Goal: Information Seeking & Learning: Learn about a topic

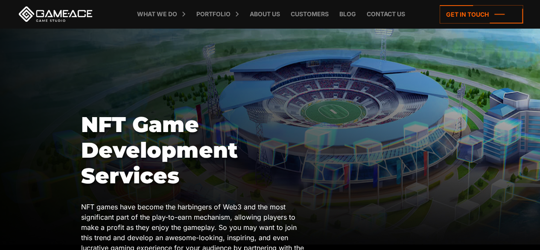
click at [130, 79] on div at bounding box center [270, 136] width 540 height 216
click at [91, 75] on div at bounding box center [270, 136] width 540 height 216
click at [92, 68] on div at bounding box center [270, 136] width 540 height 216
click at [87, 64] on div at bounding box center [270, 136] width 540 height 216
click at [56, 73] on div at bounding box center [270, 136] width 540 height 216
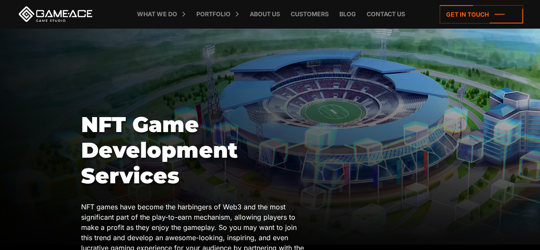
click at [43, 65] on div at bounding box center [270, 136] width 540 height 216
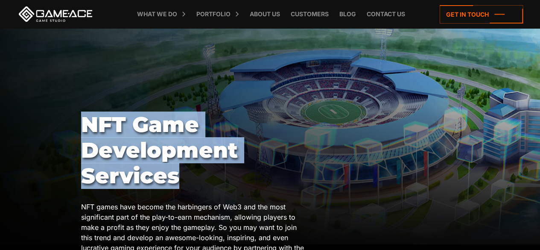
drag, startPoint x: 84, startPoint y: 122, endPoint x: 179, endPoint y: 173, distance: 108.7
click at [179, 173] on h1 "NFT Game Development Services" at bounding box center [194, 150] width 227 height 77
copy h1 "NFT Game Development Services"
click at [361, 121] on div "NFT Game Development Services NFT games have become the harbingers of Web3 and …" at bounding box center [270, 206] width 378 height 189
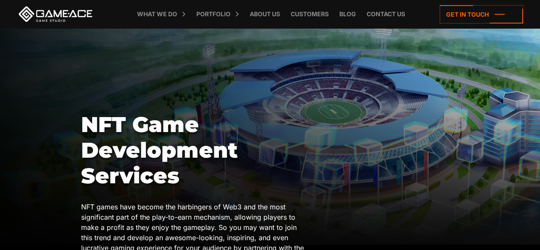
click at [180, 79] on div at bounding box center [270, 136] width 540 height 216
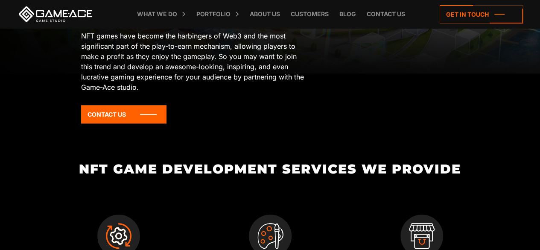
scroll to position [256, 0]
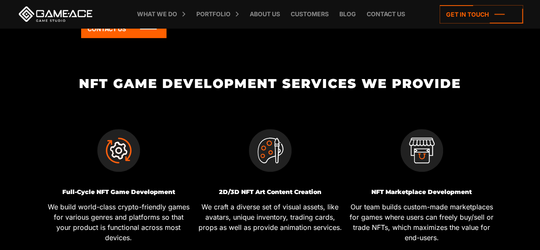
click at [223, 81] on h2 "NFT Game Development Services We Provide" at bounding box center [270, 83] width 455 height 14
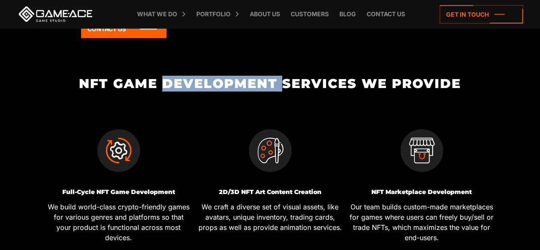
click at [223, 81] on h2 "NFT Game Development Services We Provide" at bounding box center [270, 83] width 455 height 14
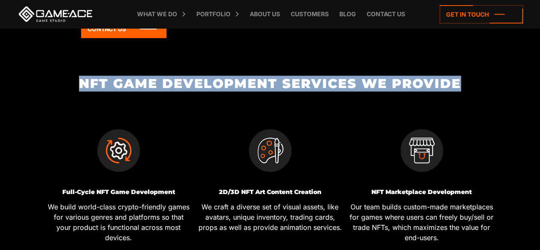
click at [223, 81] on h2 "NFT Game Development Services We Provide" at bounding box center [270, 83] width 455 height 14
copy div "NFT Game Development Services We Provide"
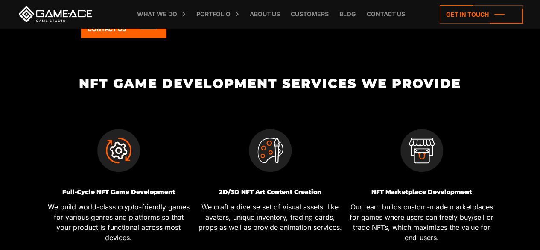
click at [312, 93] on div "NFT Game Development Services We Provide Full-Cycle NFT Game Development We bui…" at bounding box center [270, 237] width 455 height 323
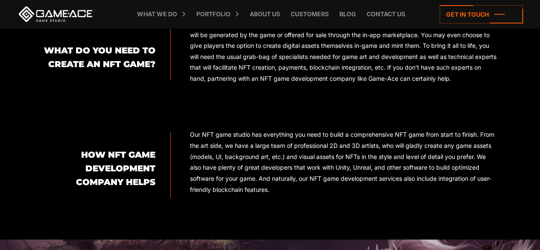
scroll to position [641, 0]
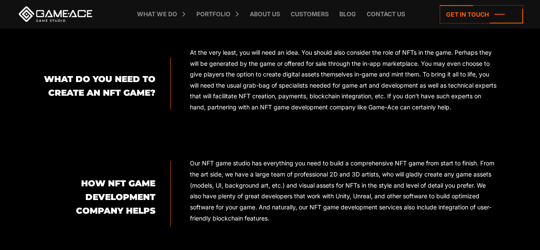
click at [131, 74] on h2 "What do you need to create an nft game?" at bounding box center [99, 85] width 113 height 27
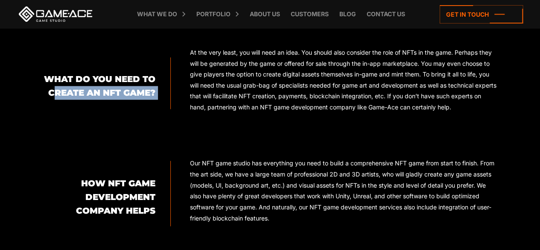
click at [131, 74] on h2 "What do you need to create an nft game?" at bounding box center [99, 85] width 113 height 27
copy div "What do you need to create an nft game?"
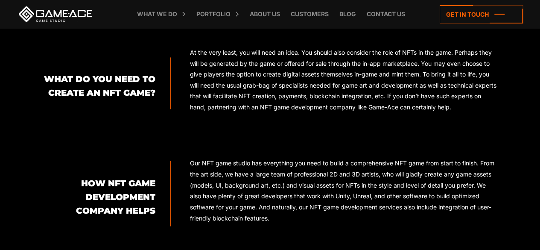
click at [118, 185] on h2 "How NFT game development company helps" at bounding box center [99, 196] width 113 height 41
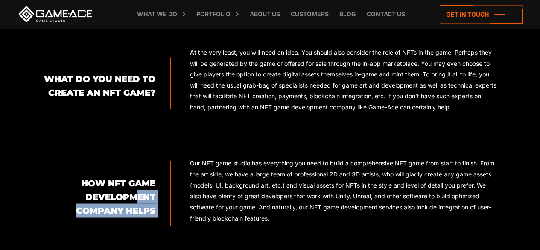
click at [118, 185] on h2 "How NFT game development company helps" at bounding box center [99, 196] width 113 height 41
copy div "How NFT game development company helps"
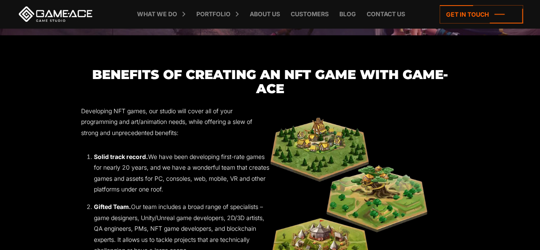
scroll to position [982, 0]
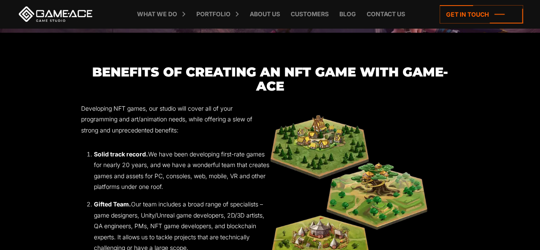
click at [183, 73] on h3 "Benefits of Creating an NFT Game with Game-Ace" at bounding box center [270, 79] width 378 height 28
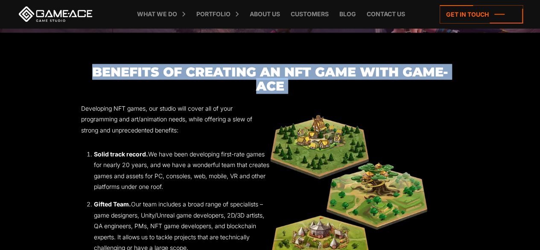
click at [183, 73] on h3 "Benefits of Creating an NFT Game with Game-Ace" at bounding box center [270, 79] width 378 height 28
copy div "Benefits of Creating an NFT Game with Game-Ace"
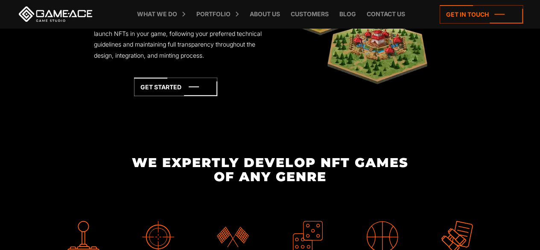
scroll to position [1239, 0]
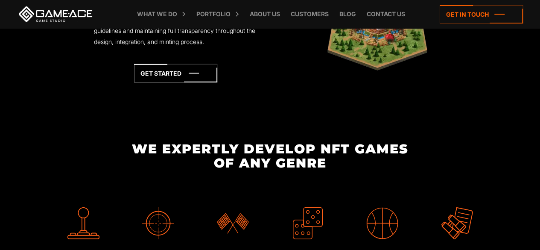
click at [205, 152] on h2 "We expertly develop NFT Games of any genre" at bounding box center [270, 156] width 455 height 28
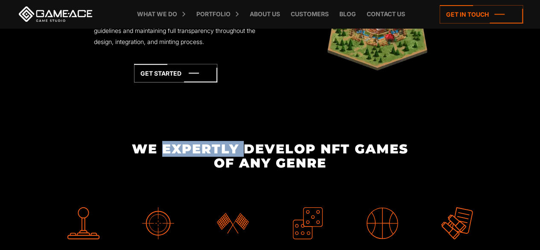
click at [205, 152] on h2 "We expertly develop NFT Games of any genre" at bounding box center [270, 156] width 455 height 28
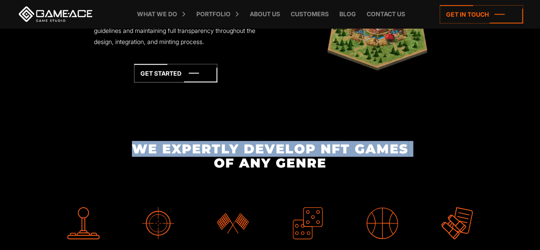
click at [205, 152] on h2 "We expertly develop NFT Games of any genre" at bounding box center [270, 156] width 455 height 28
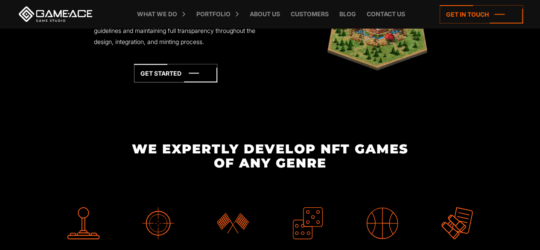
click at [350, 168] on h2 "We expertly develop NFT Games of any genre" at bounding box center [270, 156] width 455 height 28
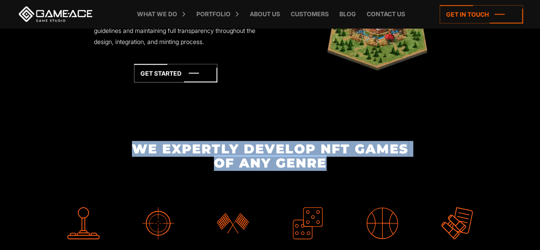
drag, startPoint x: 349, startPoint y: 168, endPoint x: 123, endPoint y: 140, distance: 227.3
copy h2 "We expertly develop NFT Games of any genre"
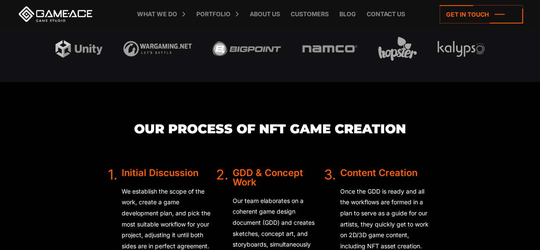
scroll to position [1580, 0]
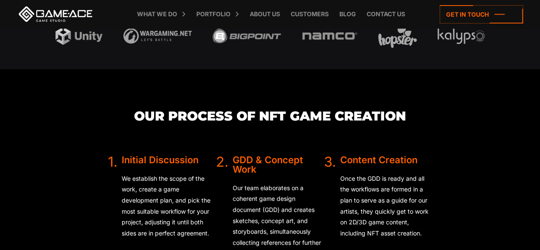
click at [258, 113] on h3 "Our Process of NFT Game Creation" at bounding box center [270, 116] width 324 height 14
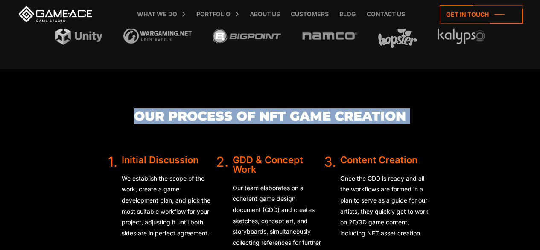
click at [258, 113] on h3 "Our Process of NFT Game Creation" at bounding box center [270, 116] width 324 height 14
copy div "Our Process of NFT Game Creation"
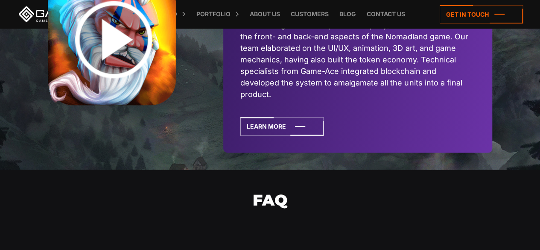
scroll to position [2264, 0]
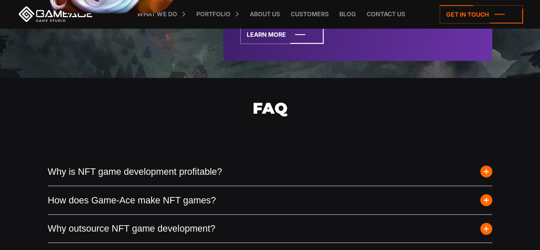
click at [267, 115] on h2 "FAQ" at bounding box center [270, 119] width 445 height 82
copy div "FAQ"
